Goal: Navigation & Orientation: Find specific page/section

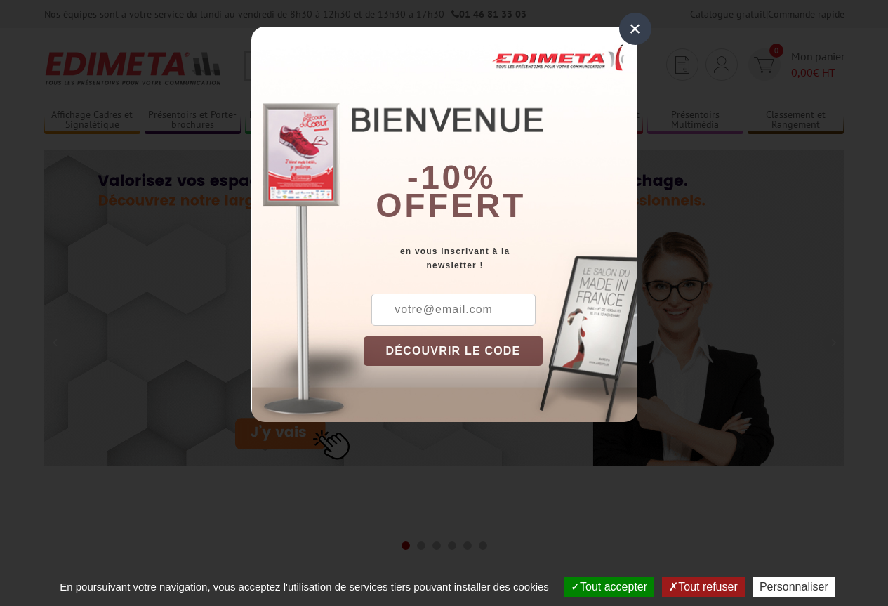
click at [636, 25] on div "×" at bounding box center [635, 29] width 32 height 32
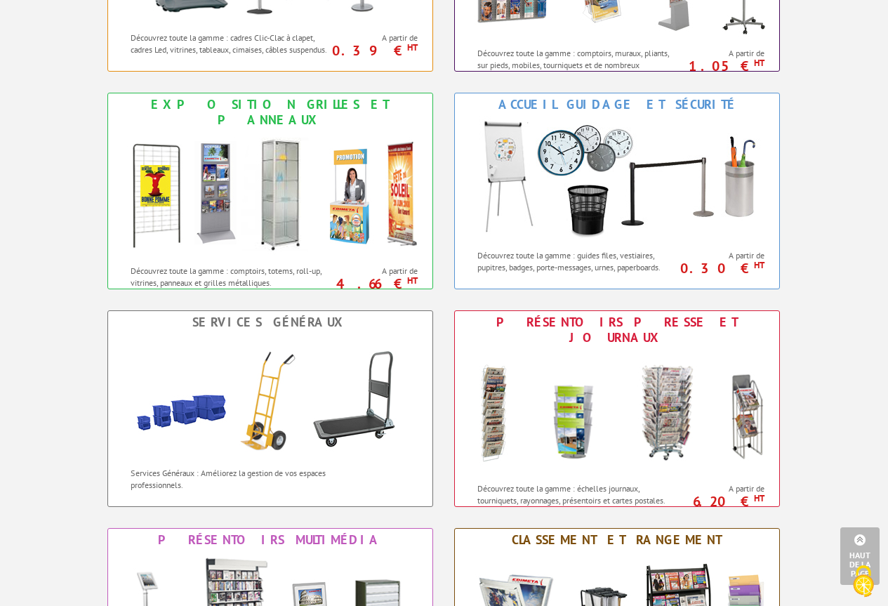
scroll to position [711, 0]
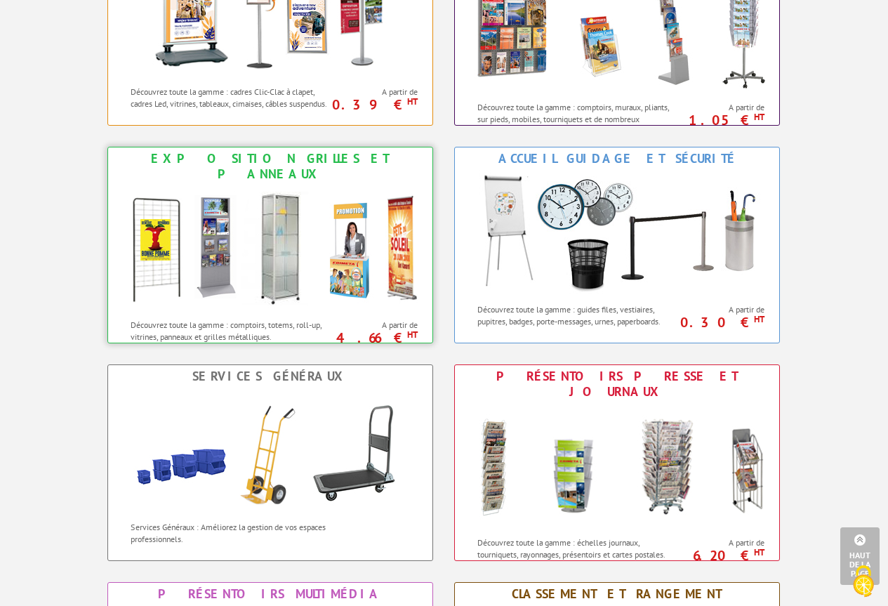
click at [408, 256] on img at bounding box center [270, 248] width 309 height 126
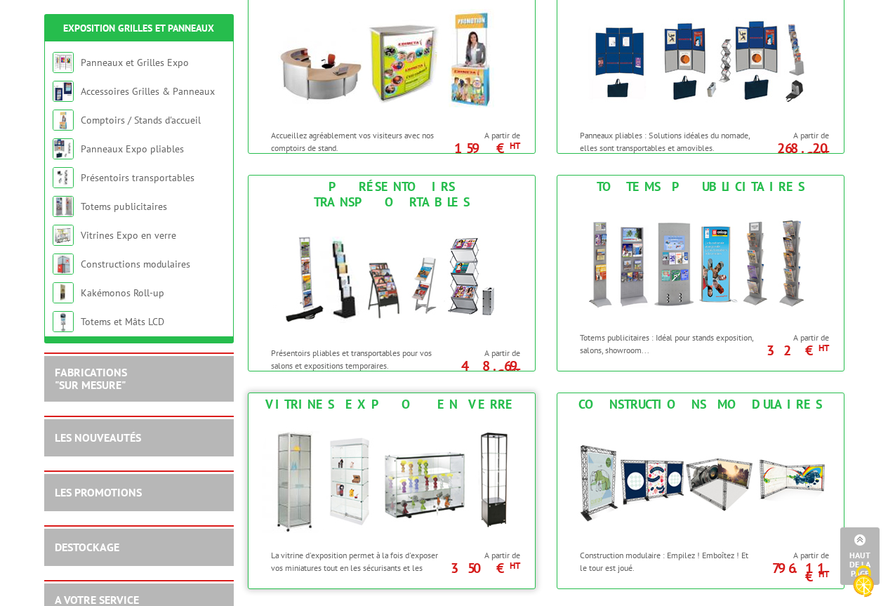
scroll to position [561, 0]
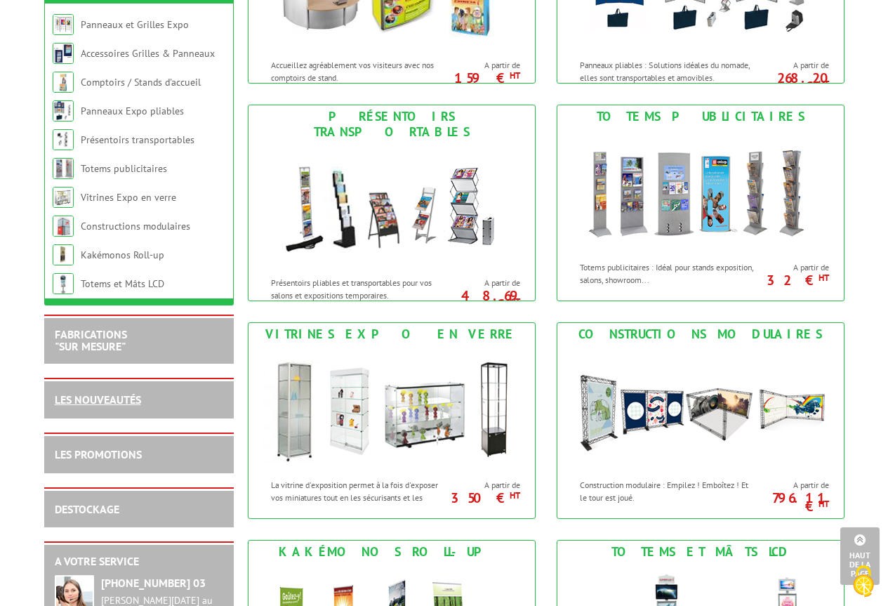
click at [128, 406] on link "LES NOUVEAUTÉS" at bounding box center [98, 399] width 86 height 14
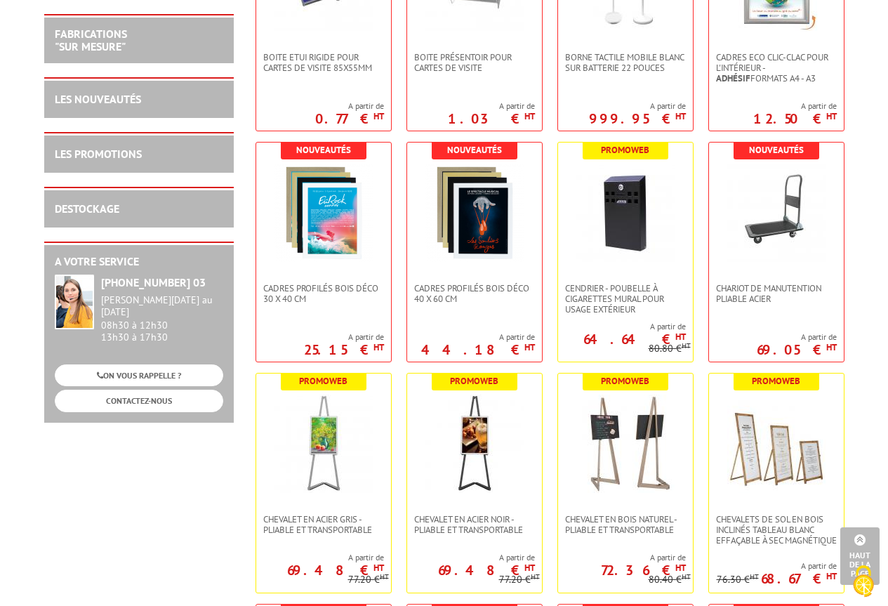
scroll to position [351, 0]
